Goal: Task Accomplishment & Management: Manage account settings

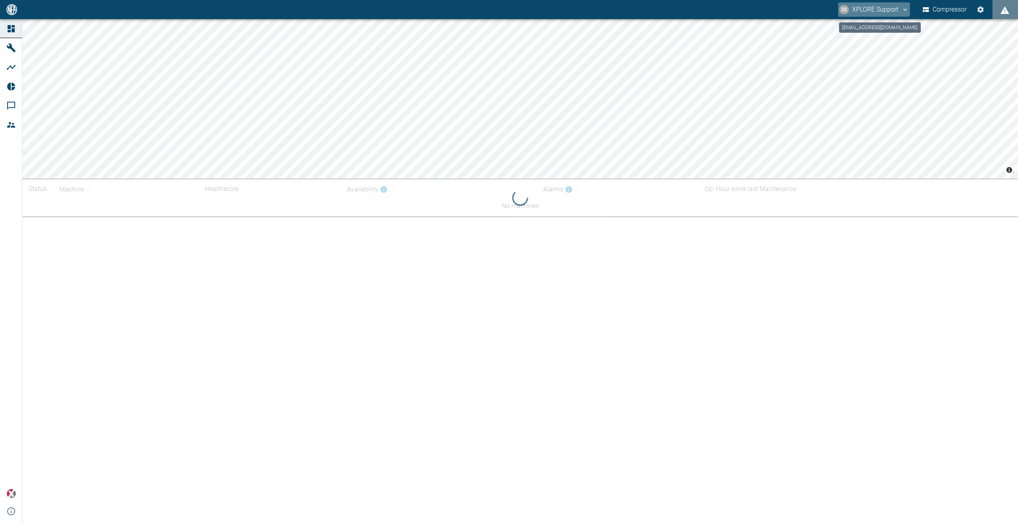
click at [893, 10] on button "XS XPLORE Support" at bounding box center [874, 9] width 72 height 14
click at [890, 32] on span "Logout" at bounding box center [891, 32] width 23 height 10
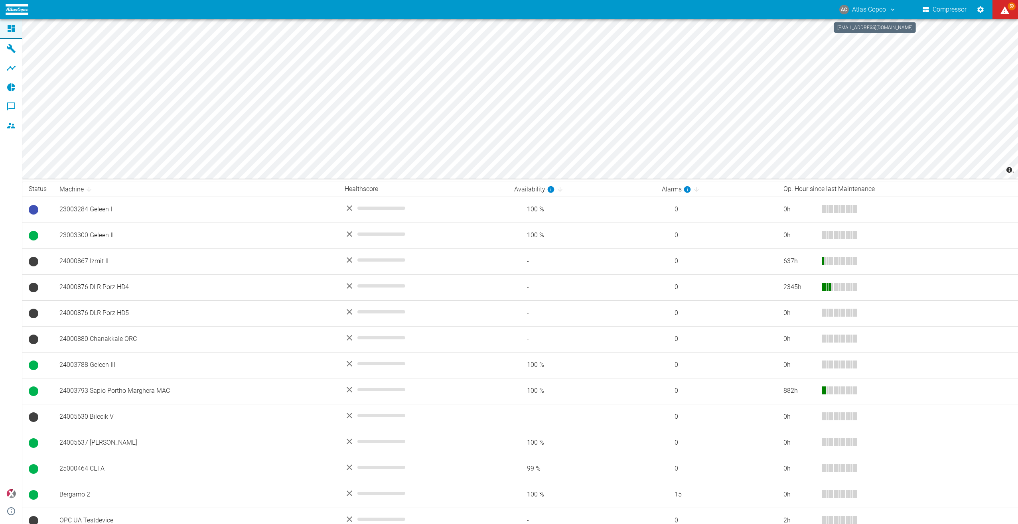
click at [891, 12] on icon "atlas-copco@neaxplore.com" at bounding box center [892, 9] width 7 height 7
click at [879, 30] on span "Logout" at bounding box center [878, 32] width 23 height 10
